Goal: Communication & Community: Participate in discussion

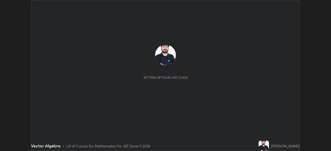
scroll to position [151, 331]
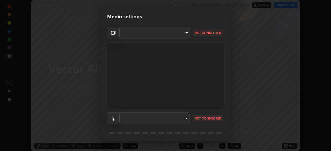
type input "fe2eda5321be6bfb45085b01def2d177fc83f1374430a0b32a6c530ce3caa1ed"
type input "communications"
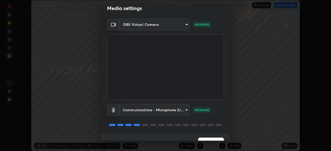
scroll to position [18, 0]
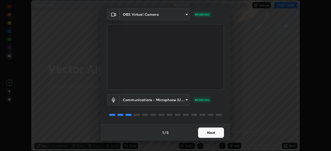
click at [214, 134] on button "Next" at bounding box center [211, 133] width 26 height 10
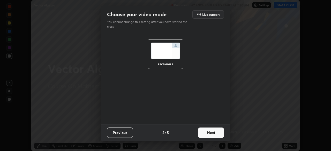
click at [213, 134] on button "Next" at bounding box center [211, 133] width 26 height 10
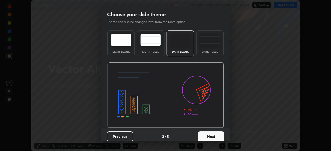
click at [211, 135] on button "Next" at bounding box center [211, 137] width 26 height 10
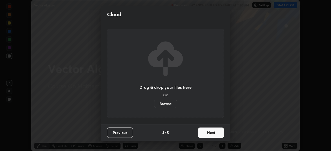
click at [211, 134] on button "Next" at bounding box center [211, 133] width 26 height 10
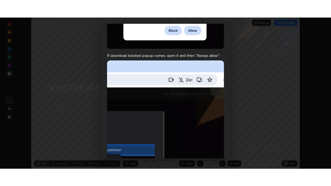
scroll to position [124, 0]
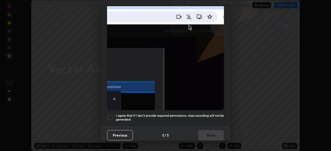
click at [112, 115] on div at bounding box center [110, 118] width 6 height 6
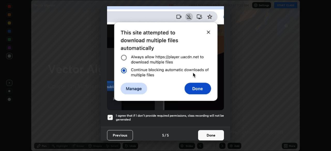
click at [213, 133] on button "Done" at bounding box center [211, 135] width 26 height 10
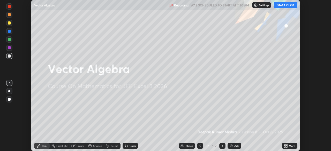
click at [290, 6] on button "START CLASS" at bounding box center [285, 5] width 23 height 6
click at [290, 146] on div "More" at bounding box center [292, 146] width 6 height 3
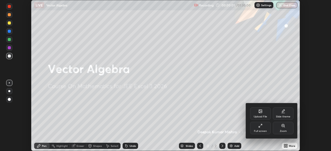
click at [266, 129] on div "Full screen" at bounding box center [260, 128] width 21 height 12
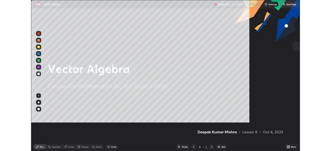
scroll to position [186, 331]
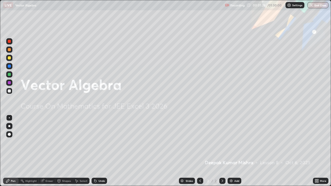
click at [234, 151] on div "Add" at bounding box center [236, 181] width 5 height 3
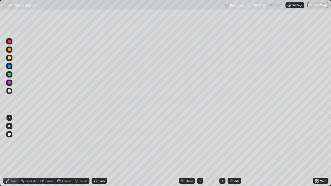
click at [9, 91] on div at bounding box center [9, 91] width 3 height 3
click at [9, 59] on div at bounding box center [9, 57] width 3 height 3
click at [48, 151] on div "Eraser" at bounding box center [47, 181] width 17 height 6
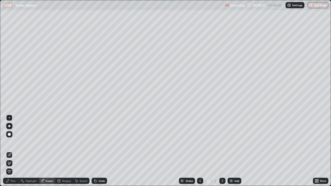
click at [11, 151] on div "Pen" at bounding box center [11, 181] width 16 height 6
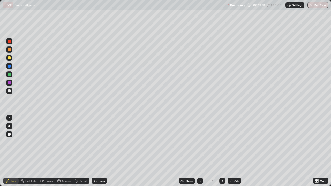
click at [49, 151] on div "Eraser" at bounding box center [50, 181] width 8 height 3
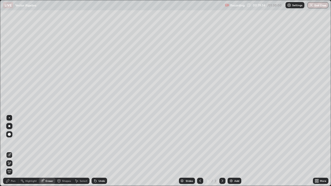
click at [10, 151] on div "Pen" at bounding box center [11, 181] width 16 height 6
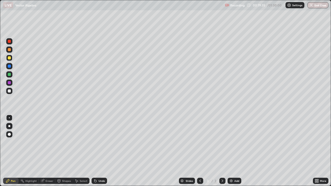
click at [9, 134] on div at bounding box center [9, 134] width 3 height 3
click at [9, 118] on div at bounding box center [9, 117] width 1 height 1
click at [233, 151] on img at bounding box center [231, 181] width 4 height 4
click at [8, 82] on div at bounding box center [9, 82] width 3 height 3
click at [9, 90] on div at bounding box center [9, 91] width 3 height 3
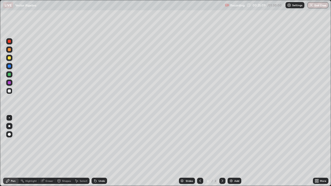
click at [9, 57] on div at bounding box center [9, 57] width 3 height 3
click at [8, 90] on div at bounding box center [9, 91] width 6 height 6
click at [9, 58] on div at bounding box center [9, 57] width 3 height 3
click at [49, 151] on div "Eraser" at bounding box center [50, 181] width 8 height 3
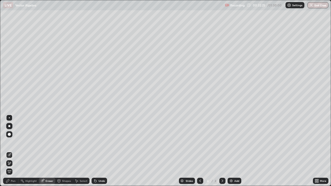
click at [17, 151] on div "Pen" at bounding box center [11, 181] width 16 height 6
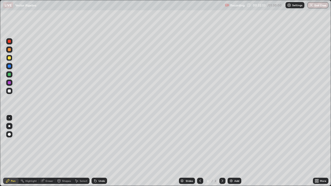
click at [50, 151] on div "Eraser" at bounding box center [50, 181] width 8 height 3
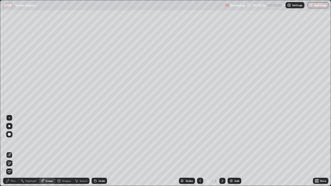
click at [14, 151] on div "Pen" at bounding box center [13, 181] width 5 height 3
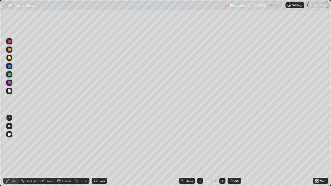
click at [233, 151] on div "Add" at bounding box center [235, 181] width 14 height 6
click at [7, 91] on div at bounding box center [9, 91] width 6 height 6
click at [10, 57] on div at bounding box center [9, 57] width 3 height 3
click at [9, 91] on div at bounding box center [9, 91] width 3 height 3
click at [8, 58] on div at bounding box center [9, 57] width 3 height 3
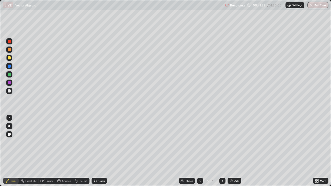
click at [9, 90] on div at bounding box center [9, 91] width 3 height 3
click at [9, 91] on div at bounding box center [9, 91] width 3 height 3
click at [8, 58] on div at bounding box center [9, 57] width 3 height 3
click at [50, 151] on div "Eraser" at bounding box center [50, 181] width 8 height 3
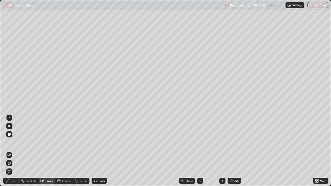
click at [13, 151] on div "Pen" at bounding box center [13, 181] width 5 height 3
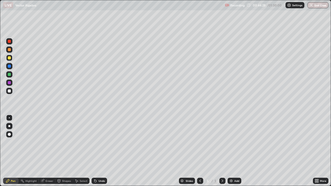
click at [8, 90] on div at bounding box center [9, 91] width 3 height 3
click at [48, 151] on div "Eraser" at bounding box center [50, 181] width 8 height 3
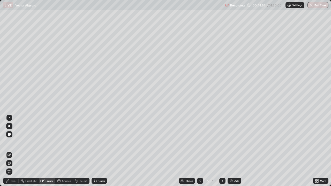
click at [13, 151] on div "Pen" at bounding box center [13, 181] width 5 height 3
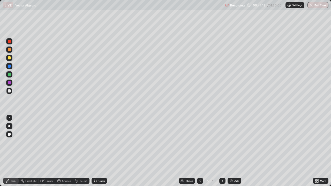
click at [234, 151] on div "Add" at bounding box center [235, 181] width 14 height 6
click at [10, 57] on div at bounding box center [9, 57] width 3 height 3
click at [48, 151] on div "Eraser" at bounding box center [50, 181] width 8 height 3
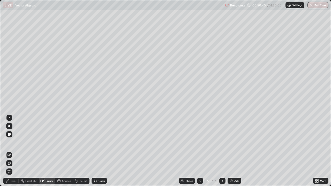
click at [14, 151] on div "Pen" at bounding box center [13, 181] width 5 height 3
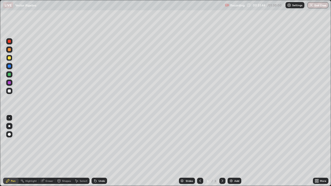
click at [9, 89] on div at bounding box center [9, 91] width 6 height 6
click at [234, 151] on div "Add" at bounding box center [236, 181] width 5 height 3
click at [9, 58] on div at bounding box center [9, 57] width 3 height 3
click at [47, 151] on div "Eraser" at bounding box center [50, 181] width 8 height 3
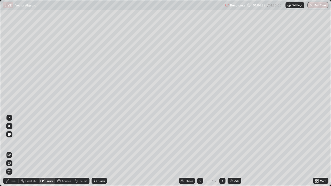
click at [13, 151] on div "Pen" at bounding box center [13, 181] width 5 height 3
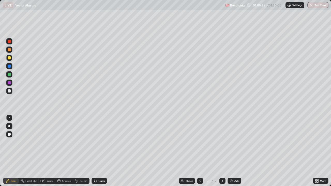
click at [49, 151] on div "Eraser" at bounding box center [50, 181] width 8 height 3
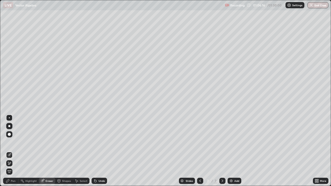
click at [13, 151] on div "Pen" at bounding box center [13, 181] width 5 height 3
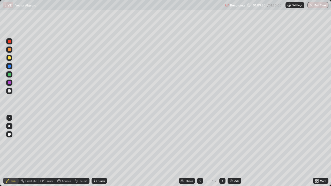
click at [47, 151] on div "Eraser" at bounding box center [50, 181] width 8 height 3
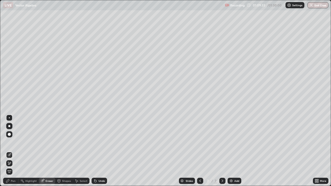
click at [13, 151] on div "Pen" at bounding box center [13, 181] width 5 height 3
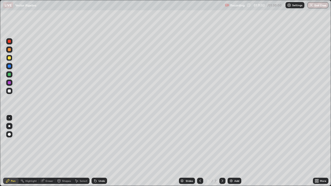
click at [234, 151] on div "Add" at bounding box center [236, 181] width 5 height 3
click at [9, 91] on div at bounding box center [9, 91] width 3 height 3
click at [50, 151] on div "Eraser" at bounding box center [50, 181] width 8 height 3
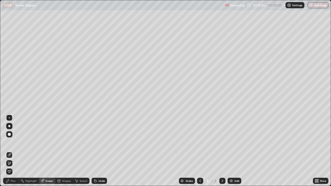
click at [15, 151] on div "Pen" at bounding box center [13, 181] width 5 height 3
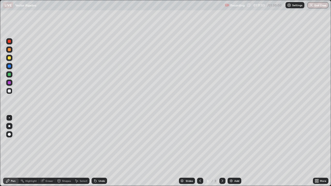
click at [236, 151] on div "Add" at bounding box center [235, 181] width 14 height 6
click at [8, 57] on div at bounding box center [9, 57] width 3 height 3
click at [320, 4] on button "End Class" at bounding box center [318, 5] width 20 height 6
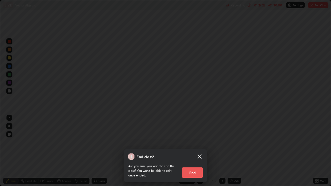
click at [194, 151] on button "End" at bounding box center [192, 173] width 21 height 10
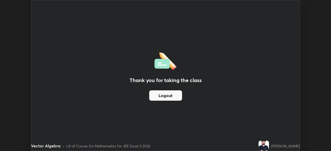
scroll to position [25721, 25541]
